Goal: Navigation & Orientation: Find specific page/section

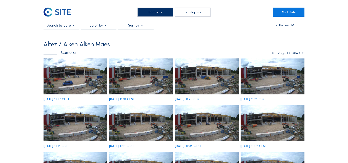
click at [74, 75] on img at bounding box center [76, 77] width 64 height 36
